Goal: Task Accomplishment & Management: Manage account settings

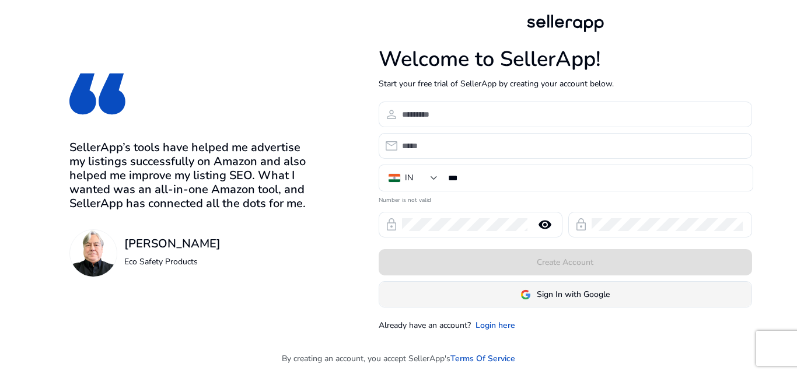
click at [555, 285] on span at bounding box center [565, 294] width 372 height 28
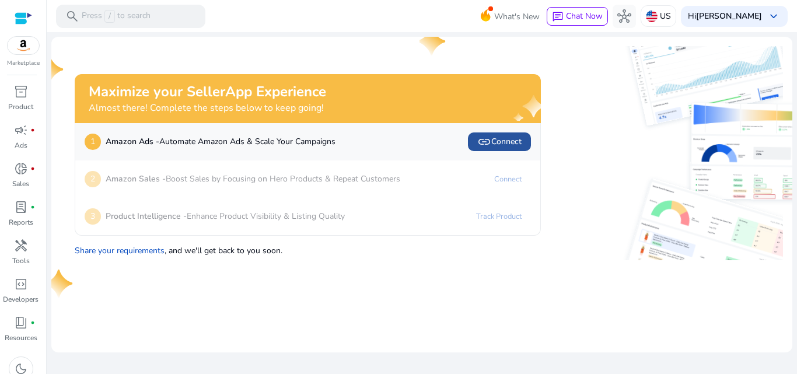
click at [498, 145] on span "link Connect" at bounding box center [499, 142] width 44 height 14
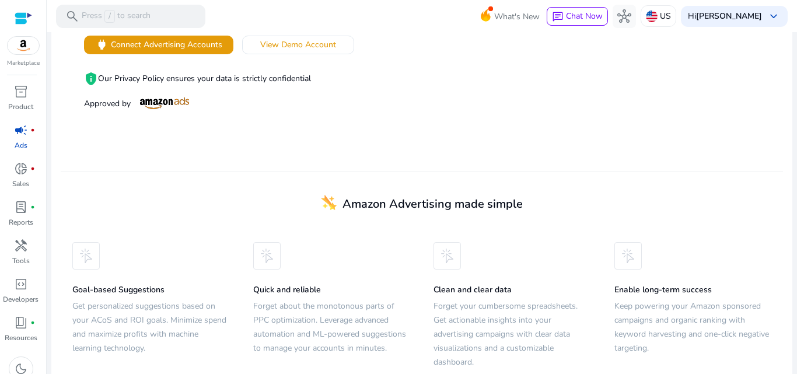
scroll to position [290, 0]
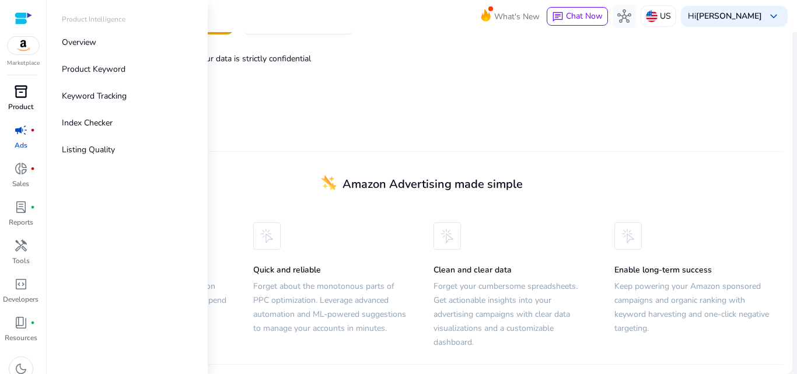
click at [28, 100] on div "inventory_2" at bounding box center [21, 91] width 33 height 19
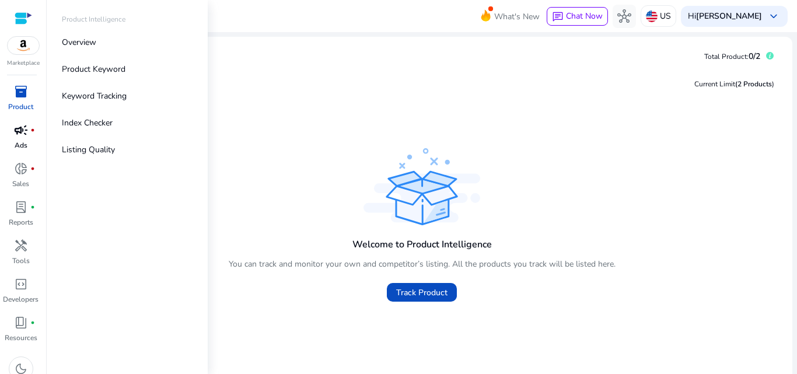
click at [27, 132] on span "campaign" at bounding box center [21, 130] width 14 height 14
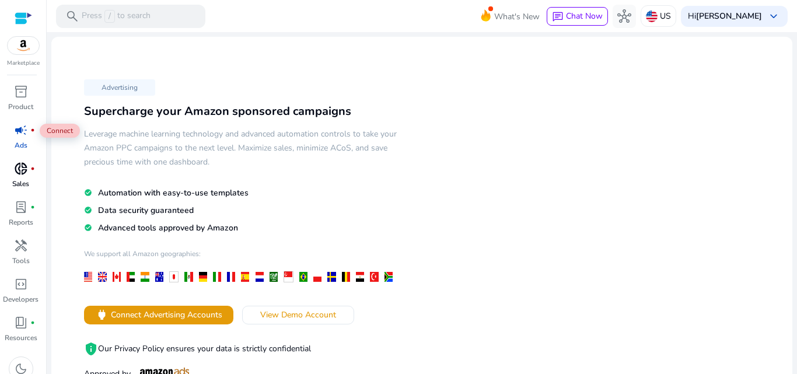
click at [34, 183] on link "donut_small fiber_manual_record Sales" at bounding box center [20, 178] width 41 height 38
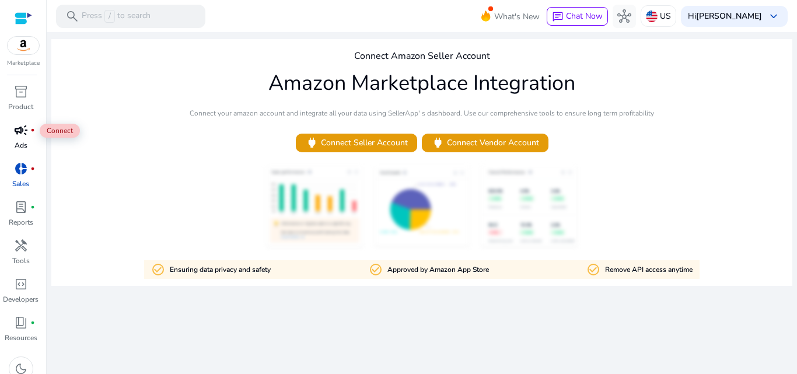
click at [30, 176] on div "donut_small fiber_manual_record" at bounding box center [21, 168] width 33 height 19
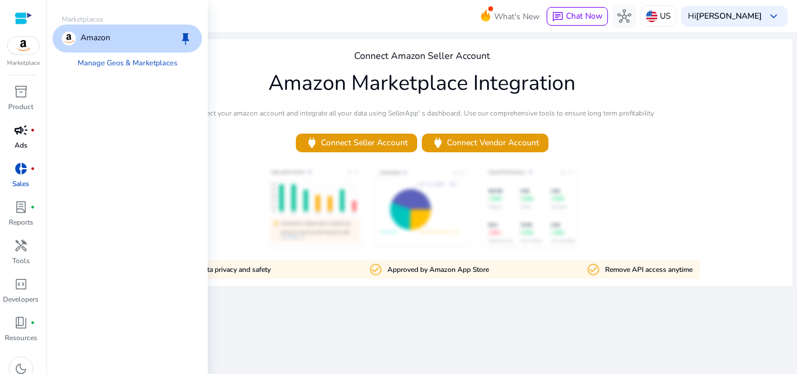
click at [17, 52] on img at bounding box center [23, 45] width 31 height 17
click at [92, 59] on link "Manage Geos & Marketplaces" at bounding box center [127, 62] width 118 height 21
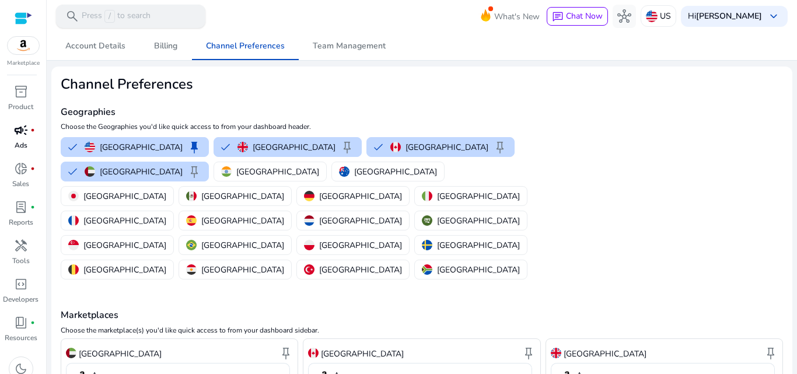
click at [162, 21] on div "search Press / to search" at bounding box center [130, 16] width 149 height 23
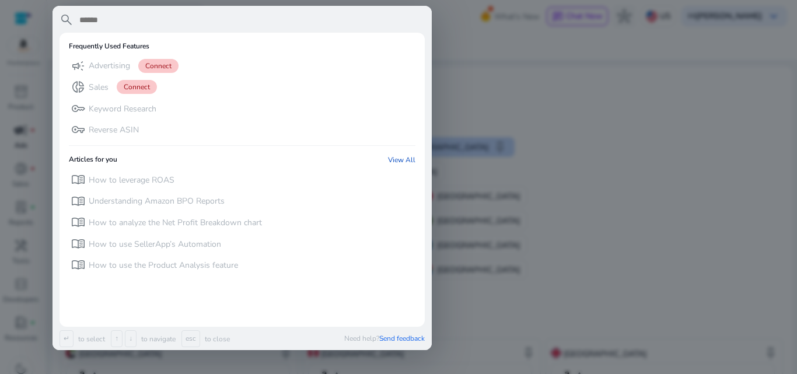
click at [162, 21] on input "text" at bounding box center [251, 20] width 346 height 14
drag, startPoint x: 492, startPoint y: 92, endPoint x: 516, endPoint y: 76, distance: 29.4
click at [516, 76] on div at bounding box center [398, 187] width 797 height 374
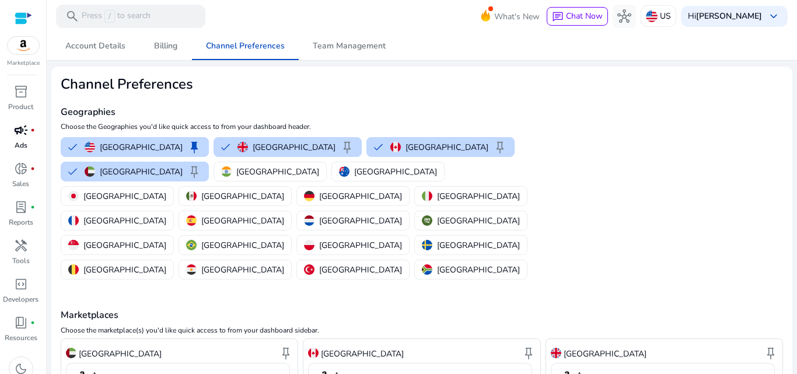
click at [516, 76] on h2 "Channel Preferences" at bounding box center [301, 84] width 481 height 17
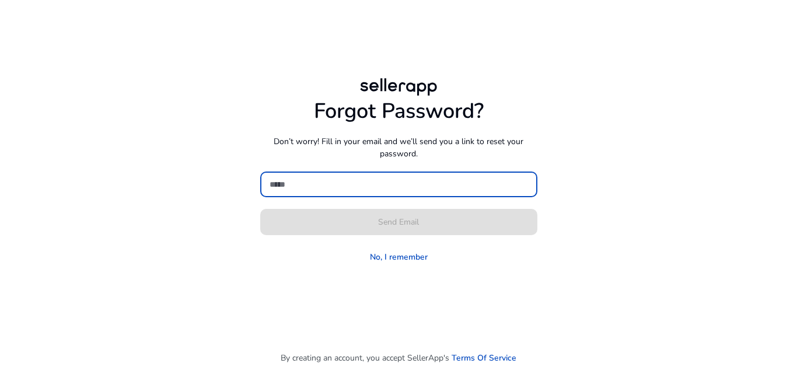
click at [438, 178] on input at bounding box center [398, 184] width 258 height 13
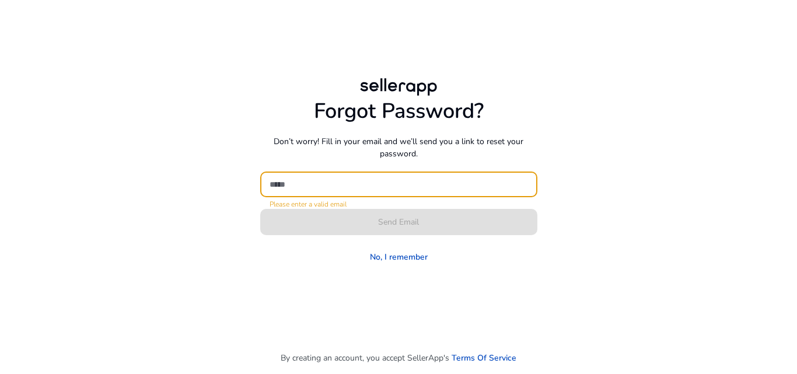
click at [304, 178] on input at bounding box center [398, 184] width 258 height 13
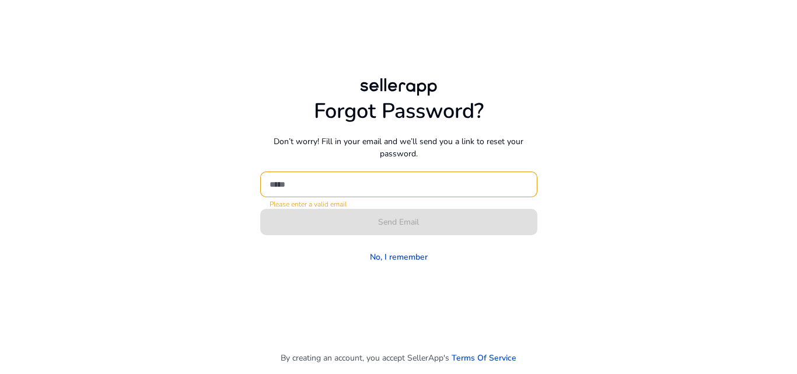
drag, startPoint x: 300, startPoint y: 178, endPoint x: 289, endPoint y: 178, distance: 11.1
click at [289, 178] on input at bounding box center [398, 184] width 258 height 13
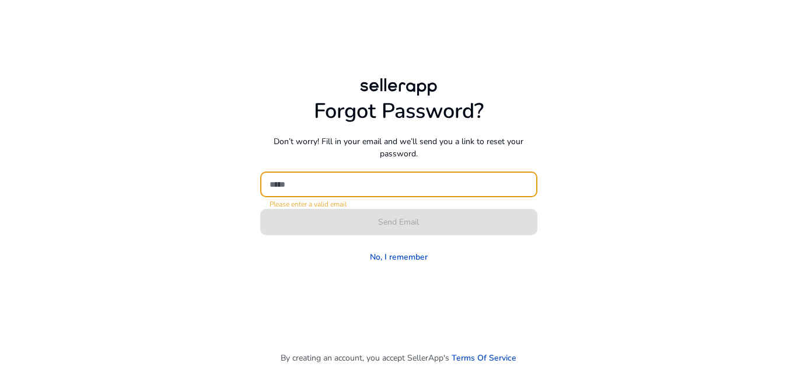
paste input "**********"
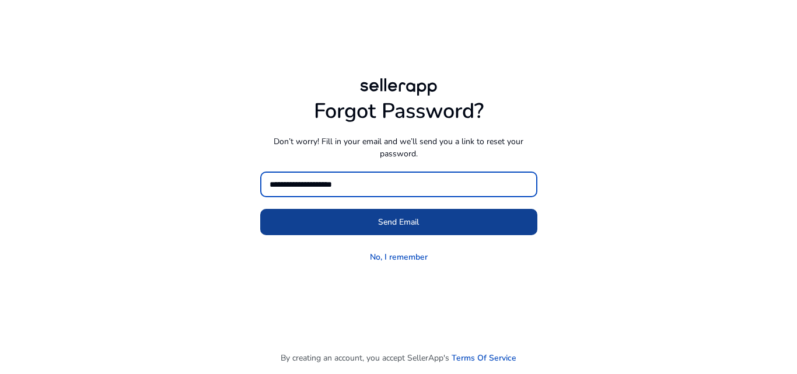
type input "**********"
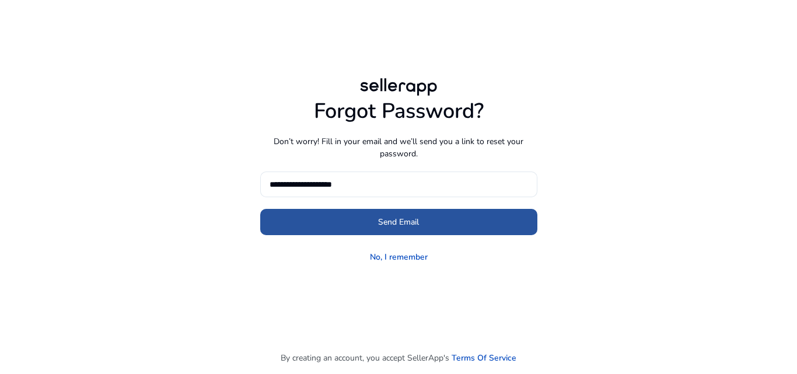
click at [412, 223] on span "Send Email" at bounding box center [398, 222] width 41 height 12
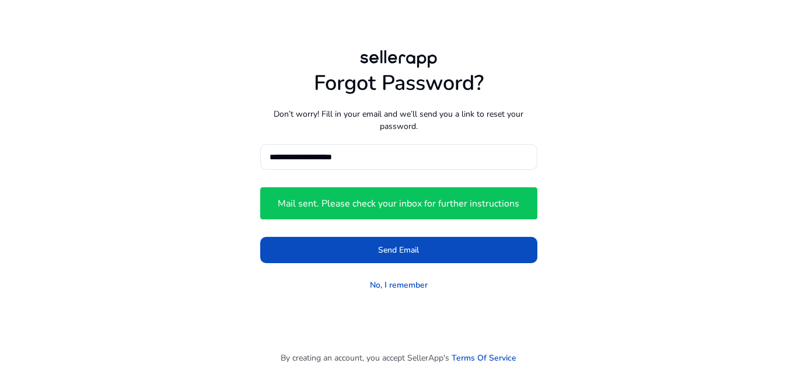
click at [421, 208] on h4 "Mail sent. Please check your inbox for further instructions" at bounding box center [398, 203] width 241 height 11
drag, startPoint x: 422, startPoint y: 207, endPoint x: 404, endPoint y: 207, distance: 17.5
click at [404, 207] on h4 "Mail sent. Please check your inbox for further instructions" at bounding box center [398, 203] width 241 height 11
click at [520, 322] on div "**********" at bounding box center [398, 171] width 671 height 342
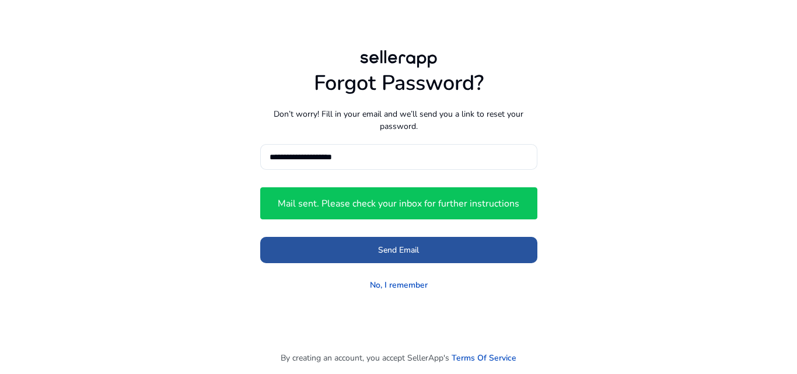
click at [378, 250] on button "Send Email" at bounding box center [398, 250] width 277 height 26
